Goal: Use online tool/utility: Utilize a website feature to perform a specific function

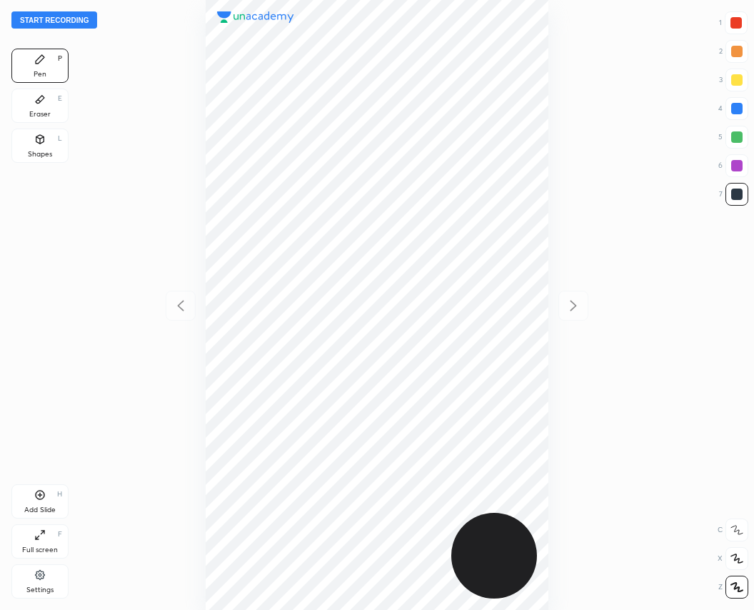
scroll to position [610, 526]
click at [52, 18] on button "Start recording" at bounding box center [54, 19] width 86 height 17
click at [735, 21] on div at bounding box center [736, 22] width 11 height 11
click at [60, 26] on button "End recording" at bounding box center [50, 19] width 79 height 17
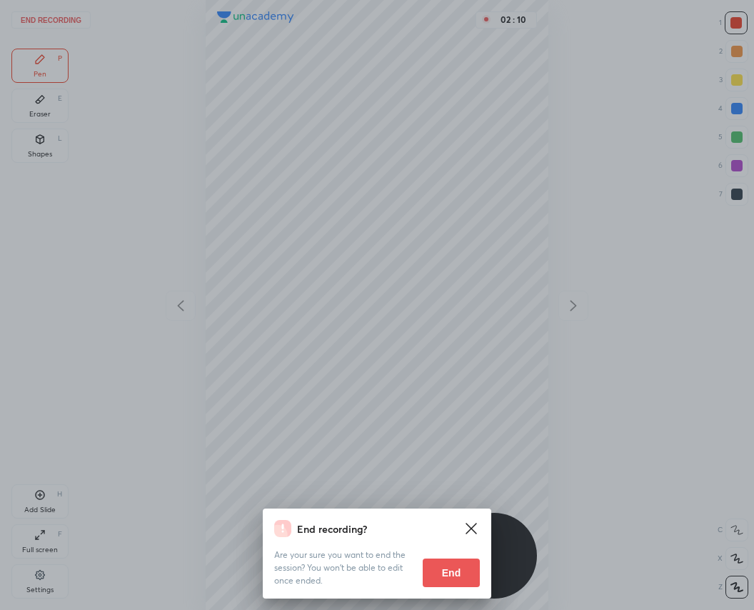
click at [456, 564] on button "End" at bounding box center [451, 573] width 57 height 29
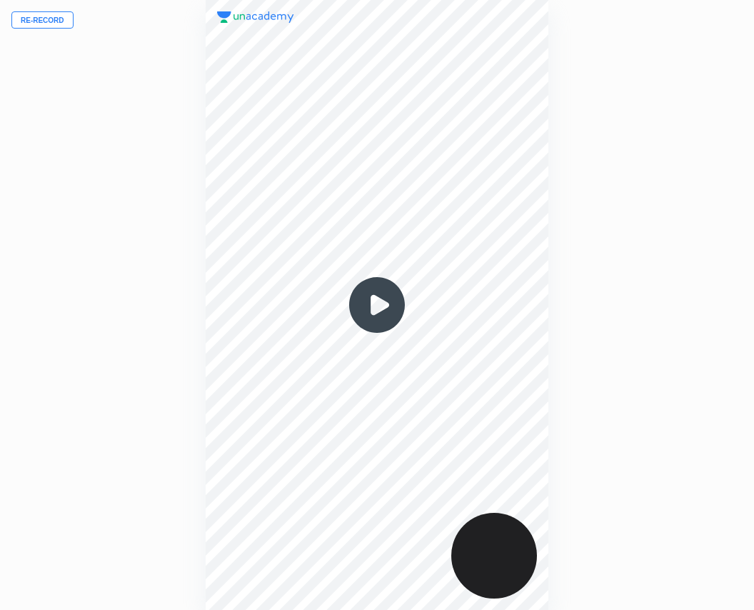
click at [44, 23] on button "Re-record" at bounding box center [42, 19] width 62 height 17
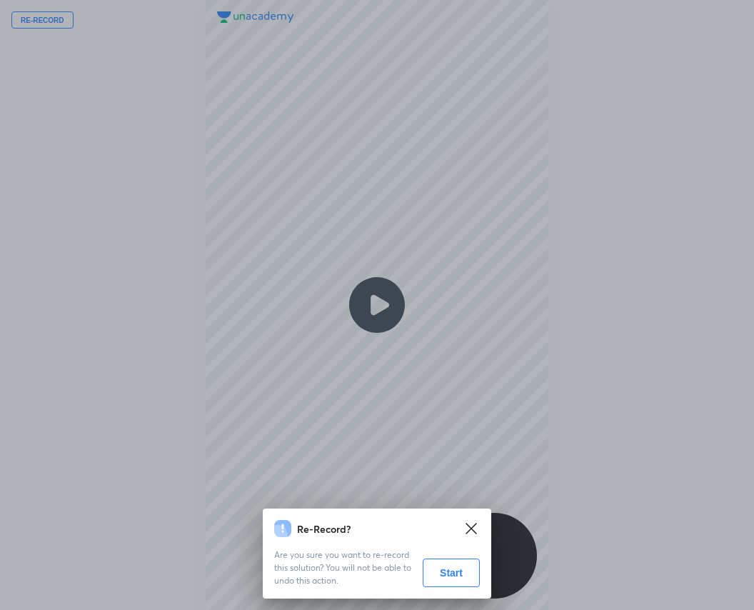
click at [441, 572] on button "Start" at bounding box center [451, 573] width 57 height 29
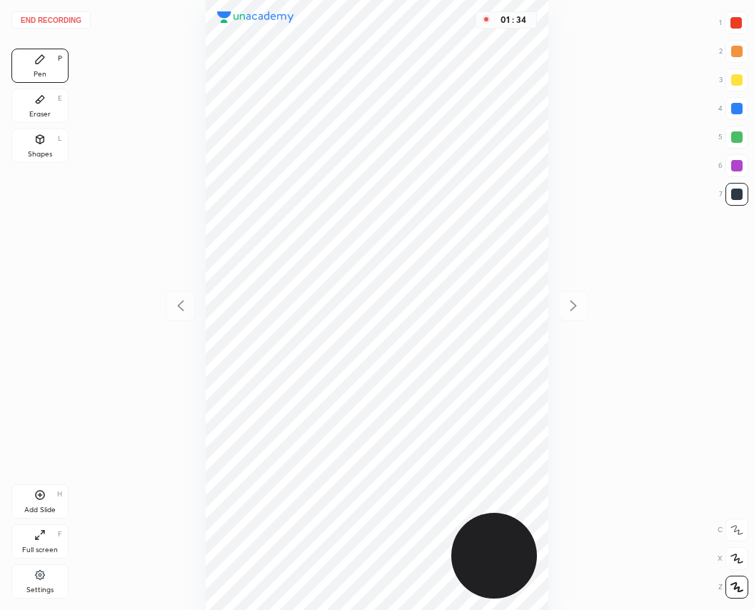
click at [739, 23] on div at bounding box center [736, 22] width 11 height 11
click at [75, 20] on button "End recording" at bounding box center [50, 19] width 79 height 17
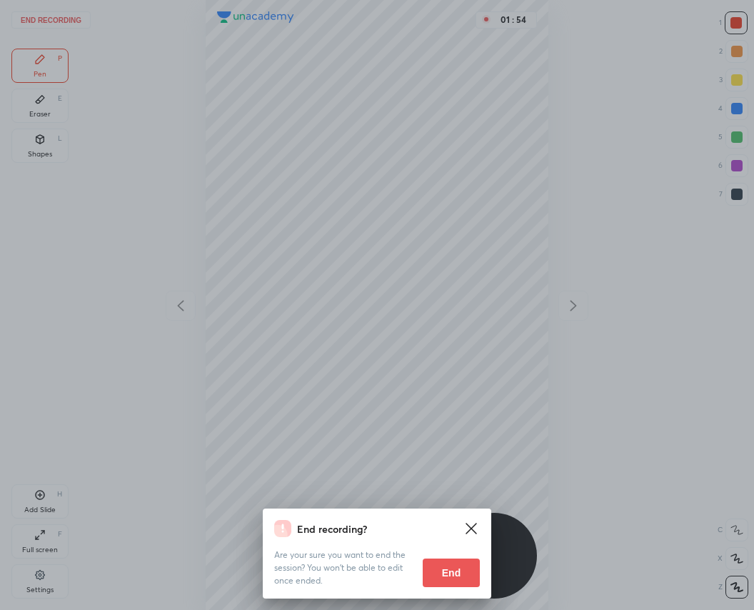
click at [470, 574] on button "End" at bounding box center [451, 573] width 57 height 29
